Goal: Navigation & Orientation: Find specific page/section

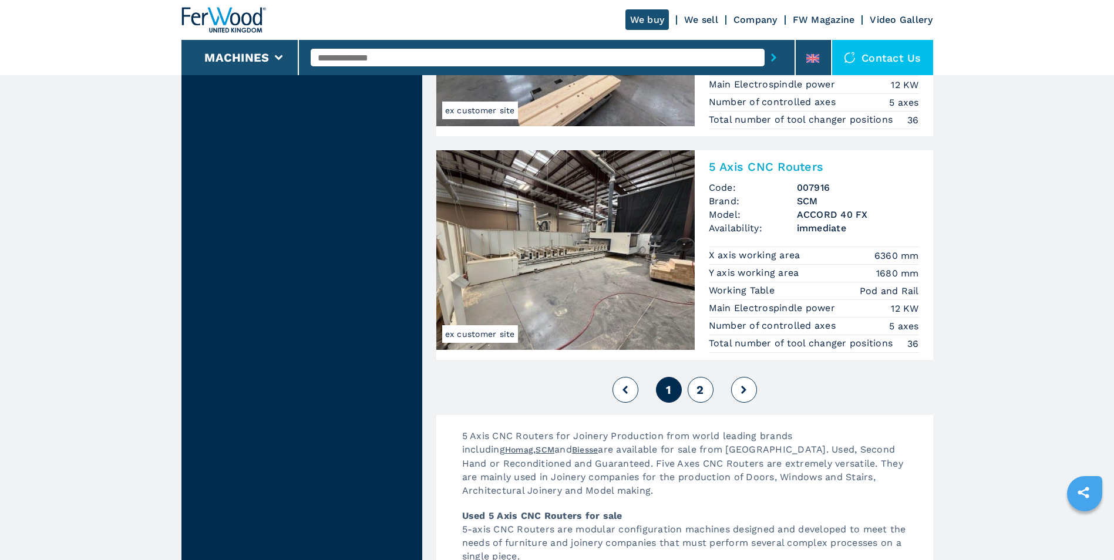
scroll to position [2935, 0]
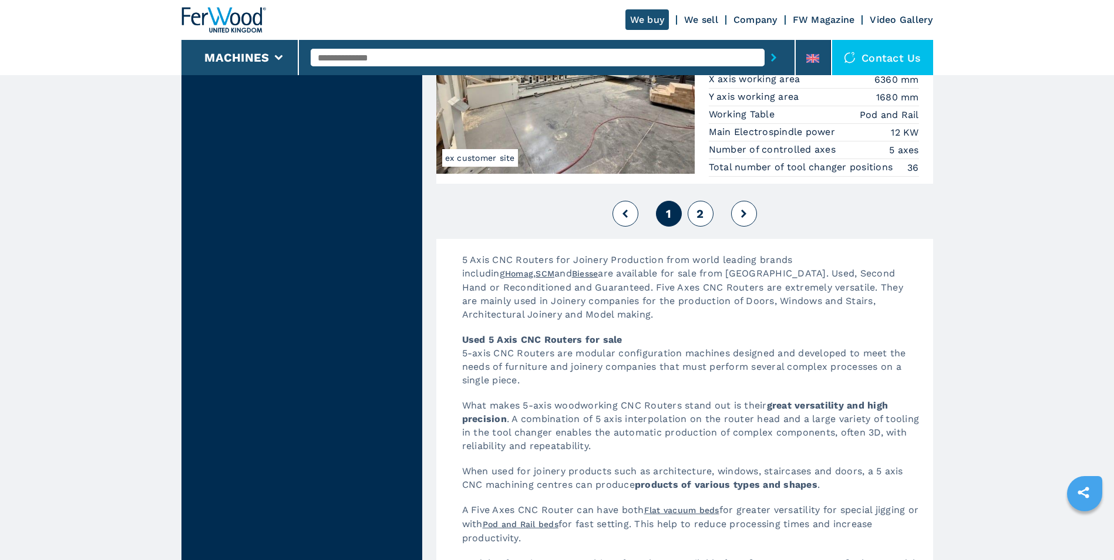
click at [691, 210] on button "2" at bounding box center [700, 214] width 26 height 26
click at [700, 211] on span "2" at bounding box center [699, 214] width 7 height 14
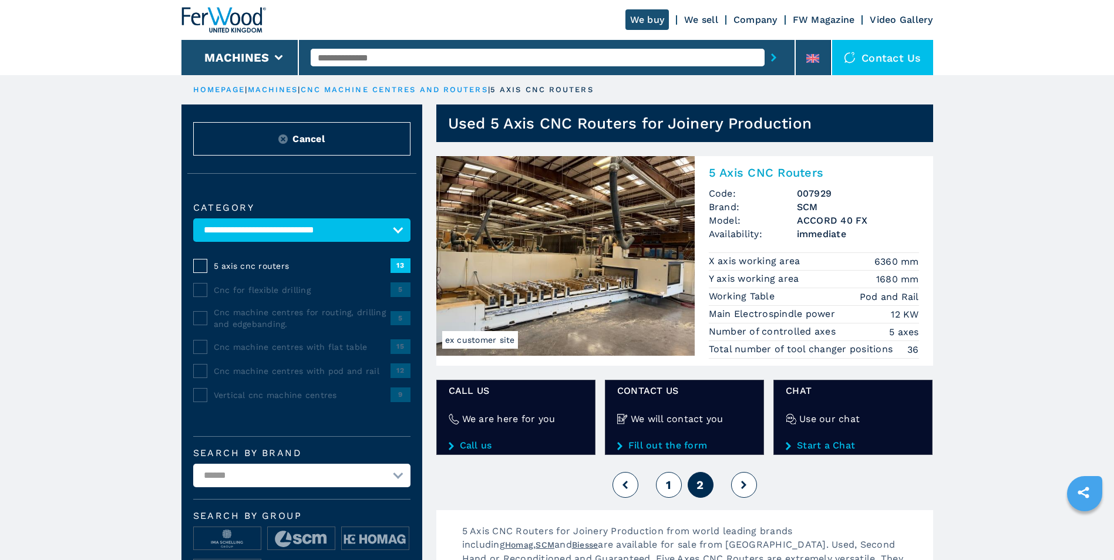
click at [666, 485] on span "1" at bounding box center [668, 485] width 5 height 14
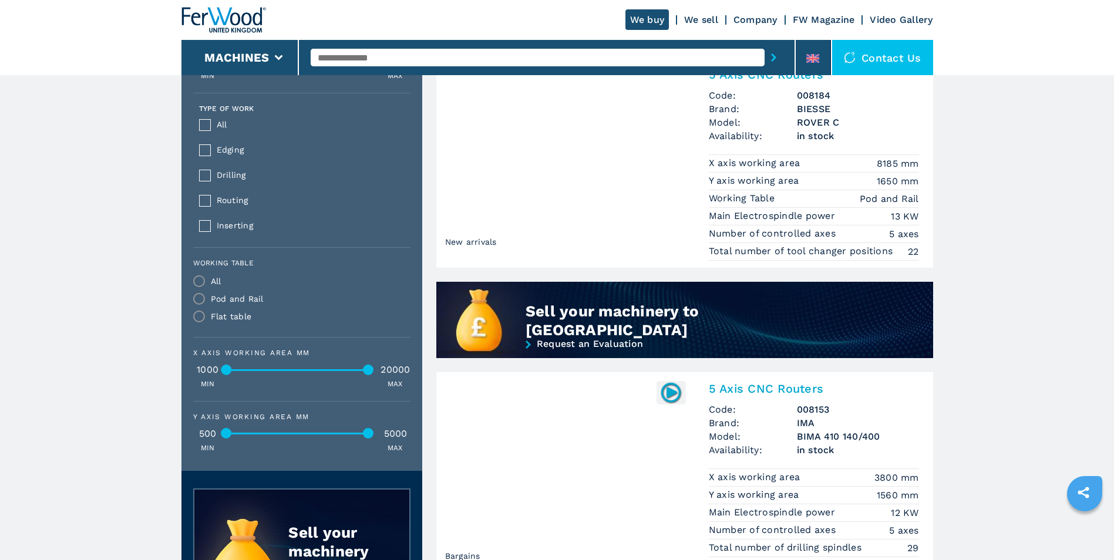
scroll to position [763, 0]
